Goal: Task Accomplishment & Management: Complete application form

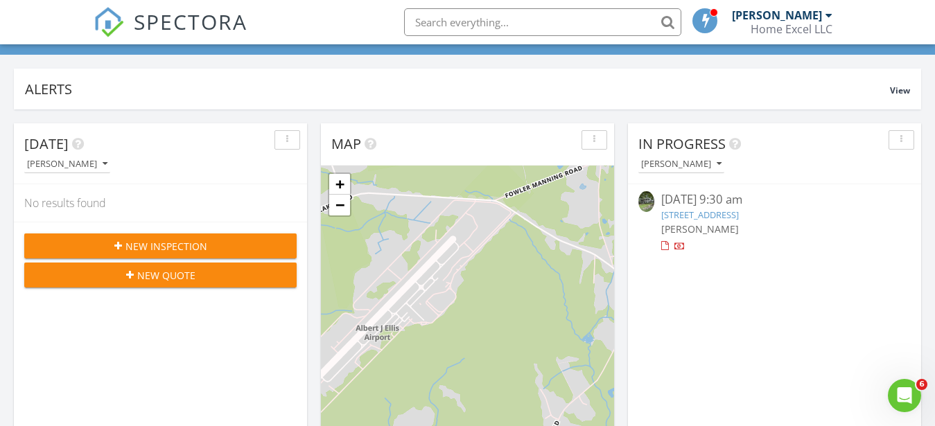
click at [171, 243] on span "New Inspection" at bounding box center [167, 246] width 82 height 15
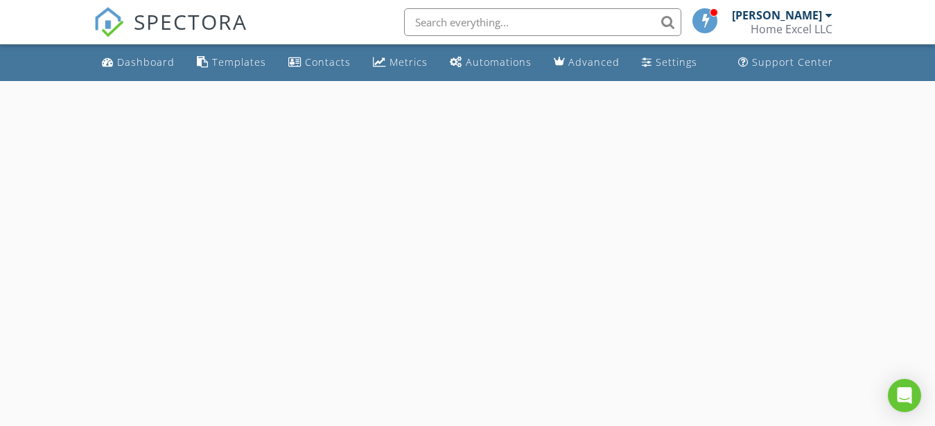
select select "7"
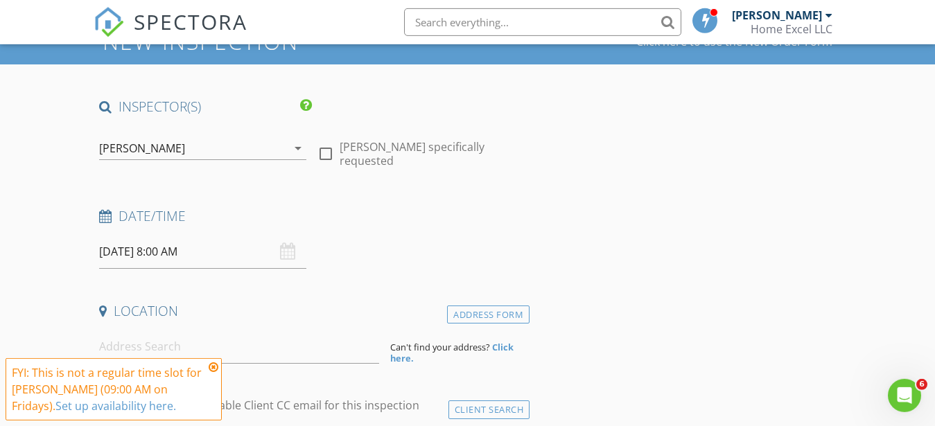
scroll to position [141, 0]
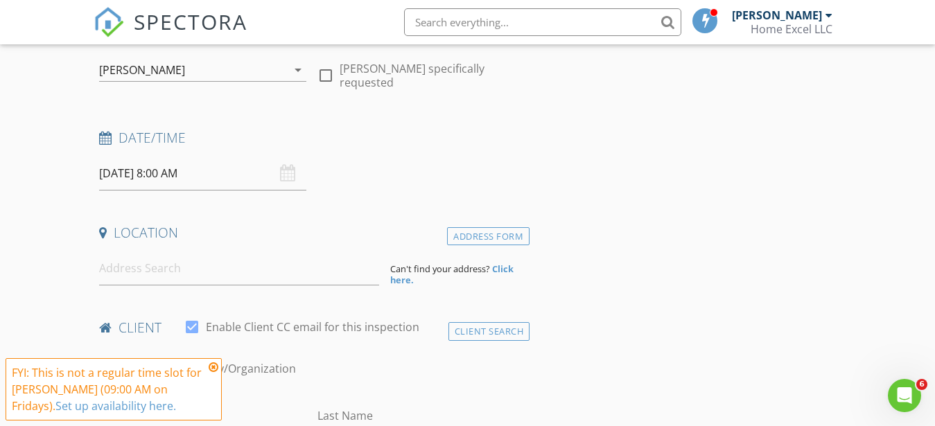
click at [175, 180] on input "08/29/2025 8:00 AM" at bounding box center [202, 174] width 207 height 34
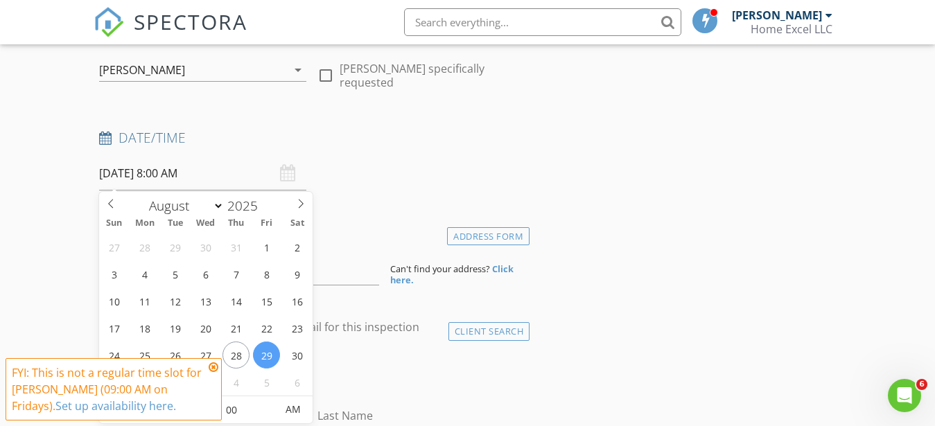
click at [175, 180] on input "08/29/2025 8:00 AM" at bounding box center [202, 174] width 207 height 34
click at [349, 145] on h4 "Date/Time" at bounding box center [312, 138] width 426 height 18
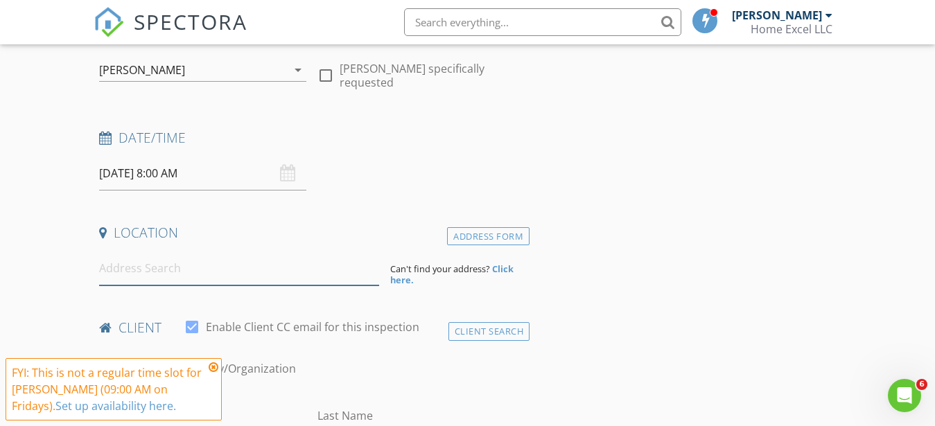
click at [201, 270] on input at bounding box center [239, 269] width 280 height 34
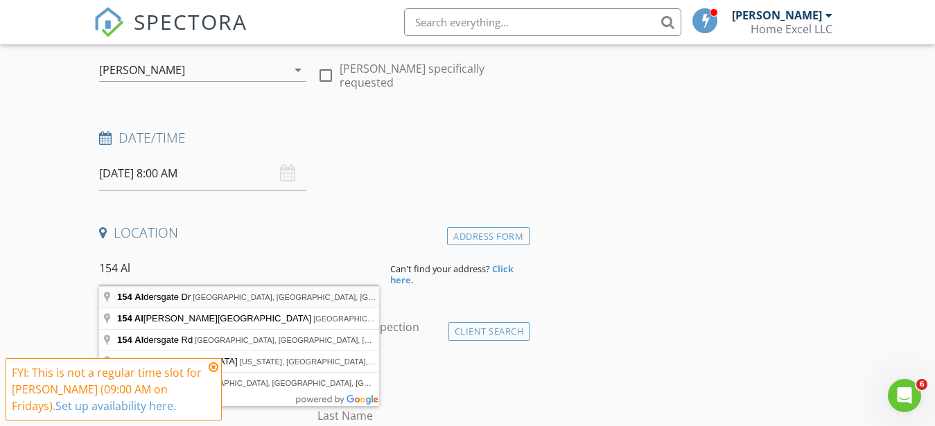
type input "154 Aldersgate Dr, Jacksonville, NC, USA"
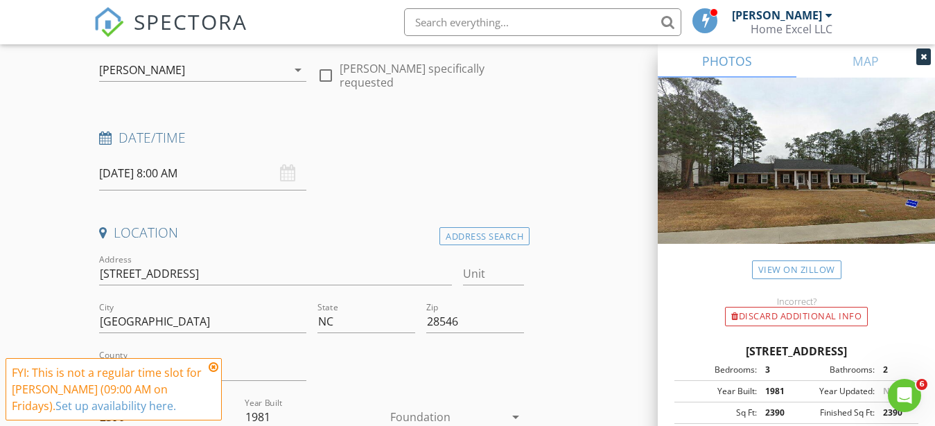
scroll to position [283, 0]
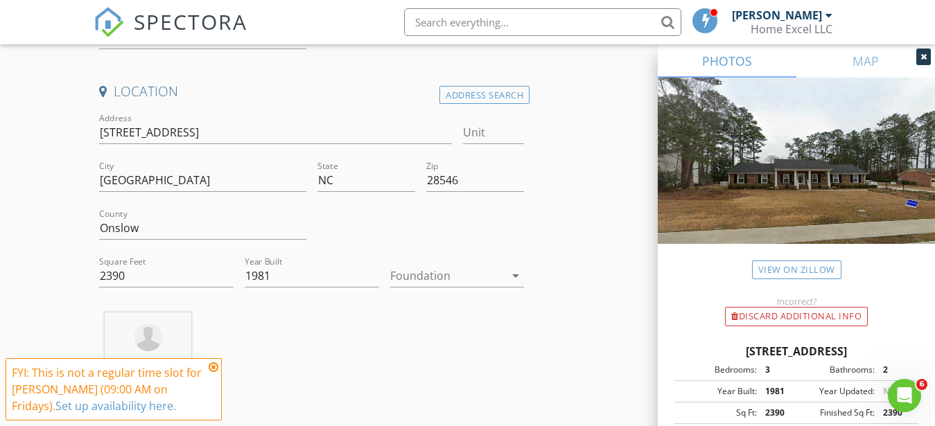
click at [487, 279] on div at bounding box center [447, 276] width 115 height 22
click at [440, 377] on div "Crawlspace" at bounding box center [458, 381] width 112 height 17
click at [425, 381] on div "MATTHEW BROWN 14.9 miles (28 minutes)" at bounding box center [312, 370] width 437 height 115
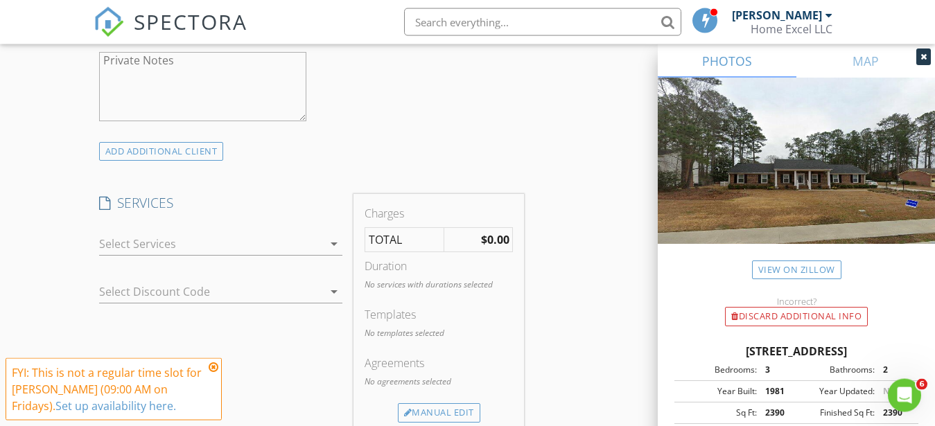
scroll to position [990, 0]
click at [335, 251] on icon "arrow_drop_down" at bounding box center [334, 242] width 17 height 17
click at [334, 234] on icon "arrow_drop_down" at bounding box center [334, 242] width 17 height 17
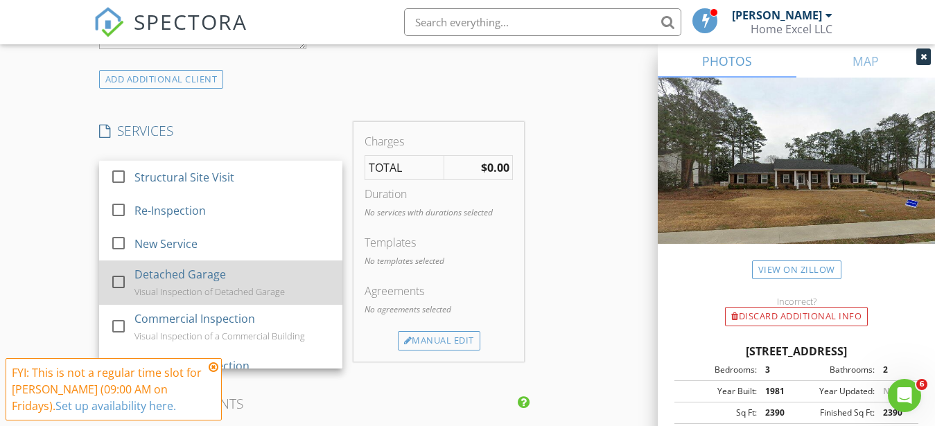
scroll to position [8, 0]
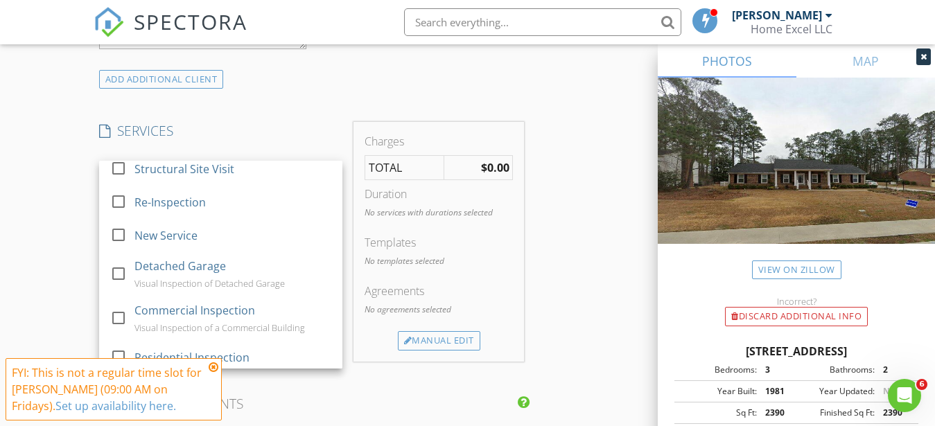
click at [119, 218] on div at bounding box center [121, 214] width 22 height 8
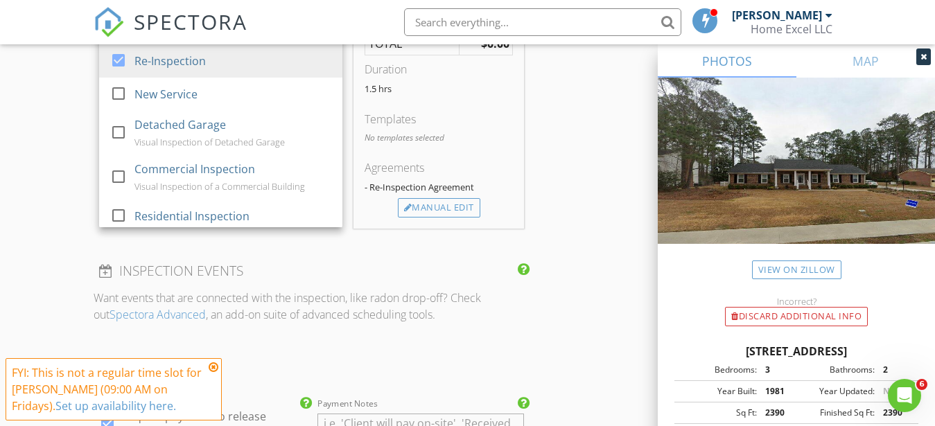
checkbox input "true"
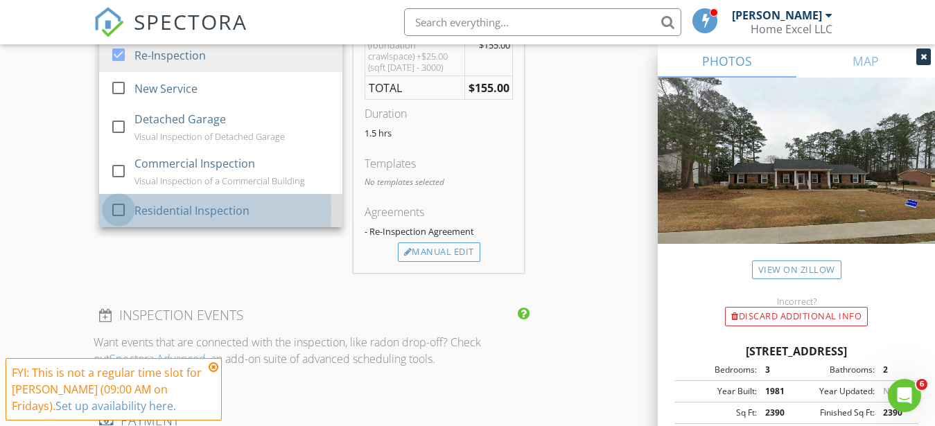
click at [119, 222] on div at bounding box center [119, 210] width 24 height 24
checkbox input "true"
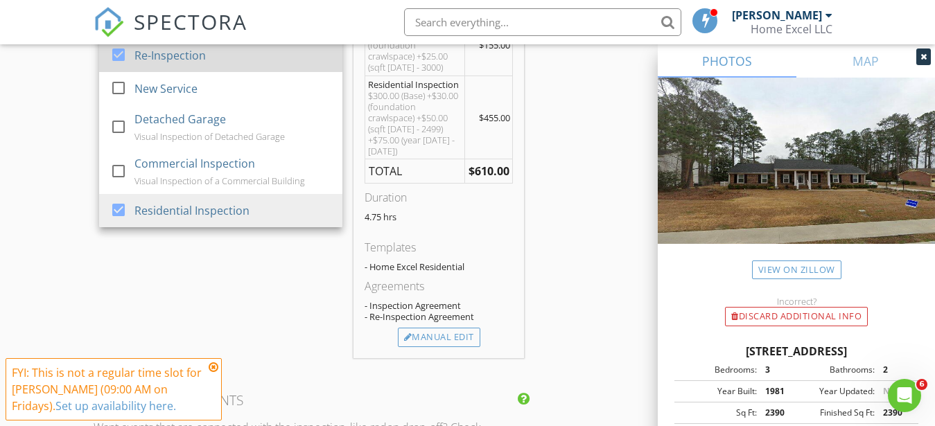
click at [118, 67] on div at bounding box center [119, 55] width 24 height 24
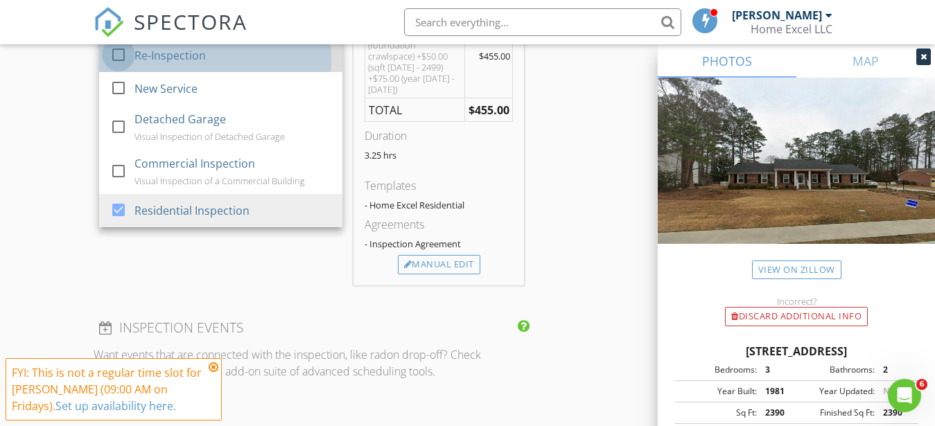
checkbox input "false"
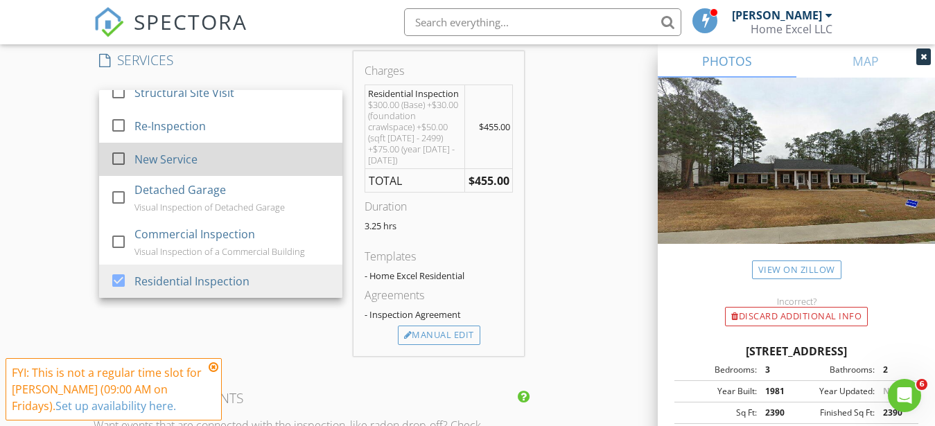
scroll to position [0, 0]
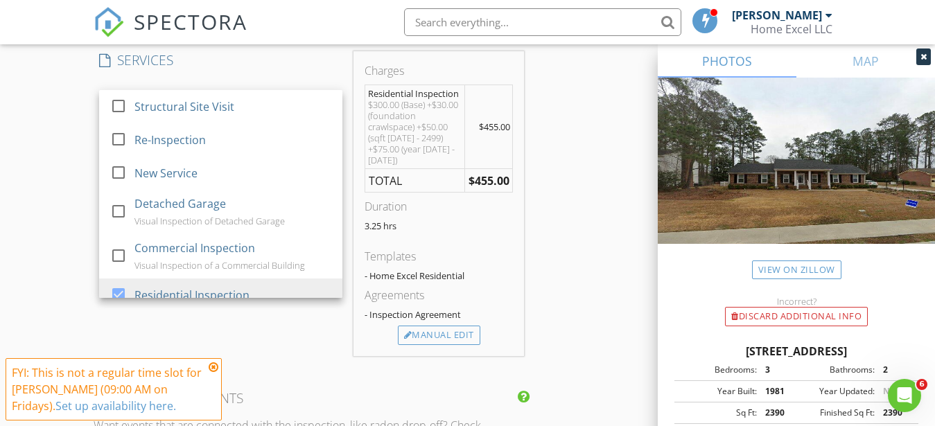
click at [52, 159] on div "New Inspection Click here to use the New Order Form INSPECTOR(S) check_box MATT…" at bounding box center [467, 199] width 935 height 2500
